Goal: Use online tool/utility: Use online tool/utility

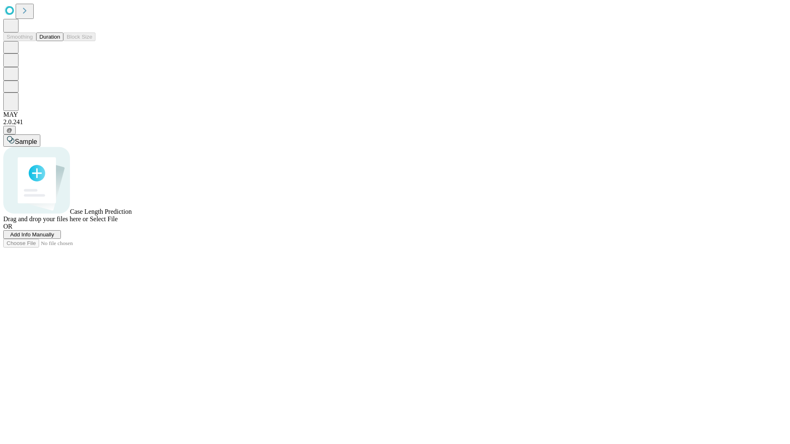
click at [54, 238] on span "Add Info Manually" at bounding box center [32, 235] width 44 height 6
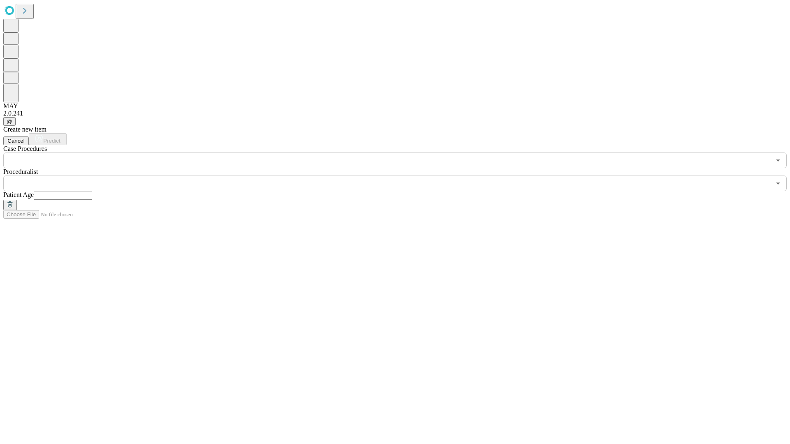
click at [92, 192] on input "text" at bounding box center [63, 196] width 58 height 8
type input "**"
click at [401, 176] on input "text" at bounding box center [386, 184] width 767 height 16
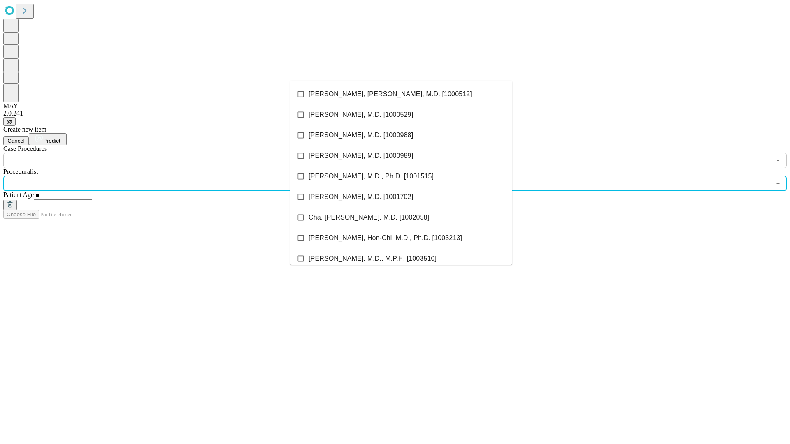
click at [401, 94] on li "[PERSON_NAME], [PERSON_NAME], M.D. [1000512]" at bounding box center [401, 94] width 222 height 21
click at [173, 153] on input "text" at bounding box center [386, 161] width 767 height 16
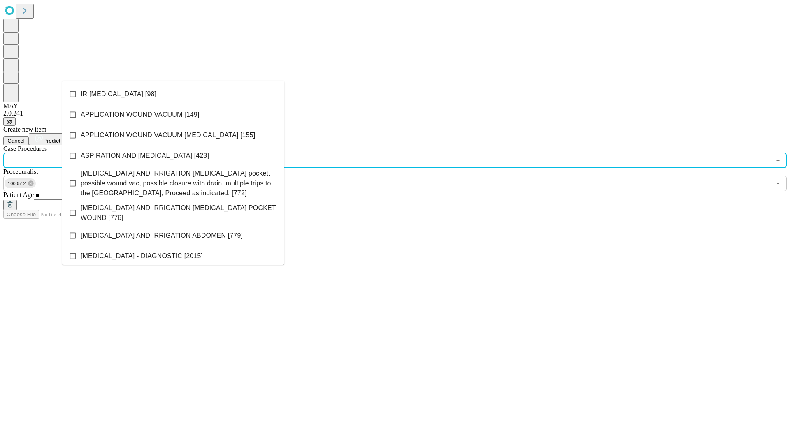
click at [173, 94] on li "IR [MEDICAL_DATA] [98]" at bounding box center [173, 94] width 222 height 21
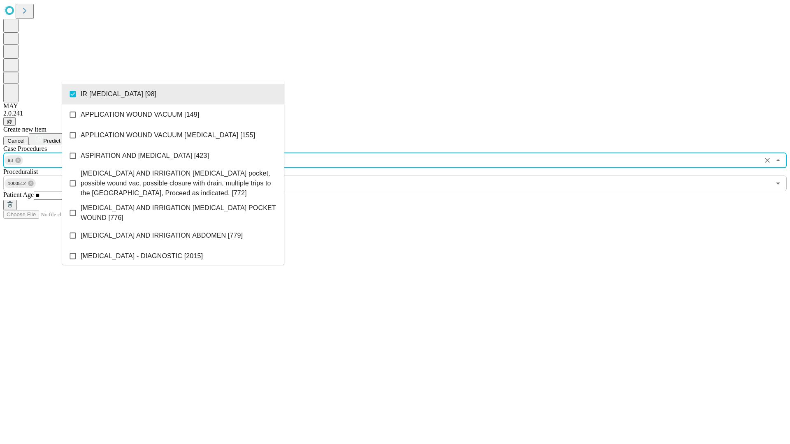
click at [60, 138] on span "Predict" at bounding box center [51, 141] width 17 height 6
